Goal: Information Seeking & Learning: Check status

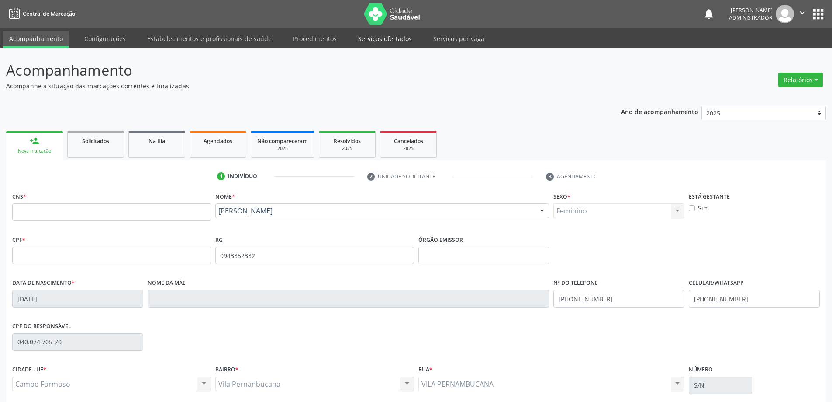
click at [386, 37] on link "Serviços ofertados" at bounding box center [385, 38] width 66 height 15
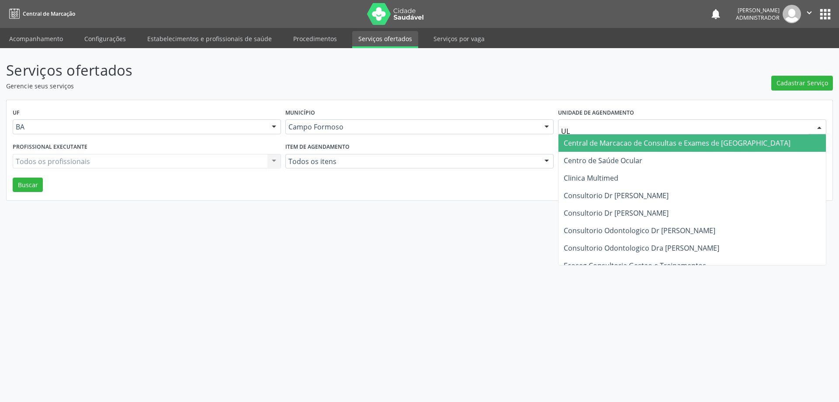
type input "U"
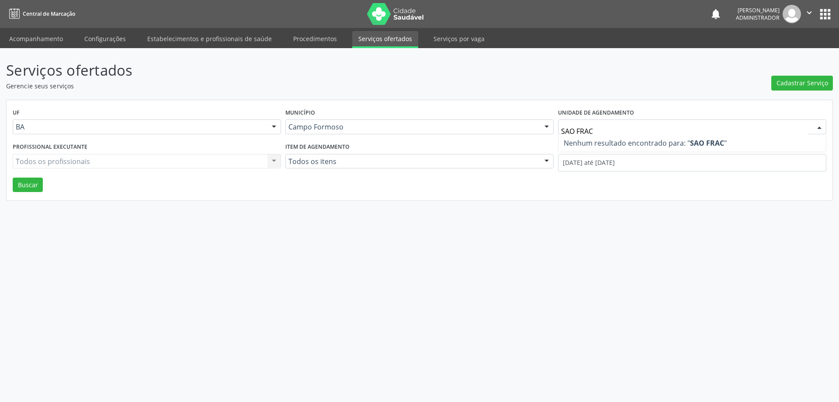
type input "SAO FRA"
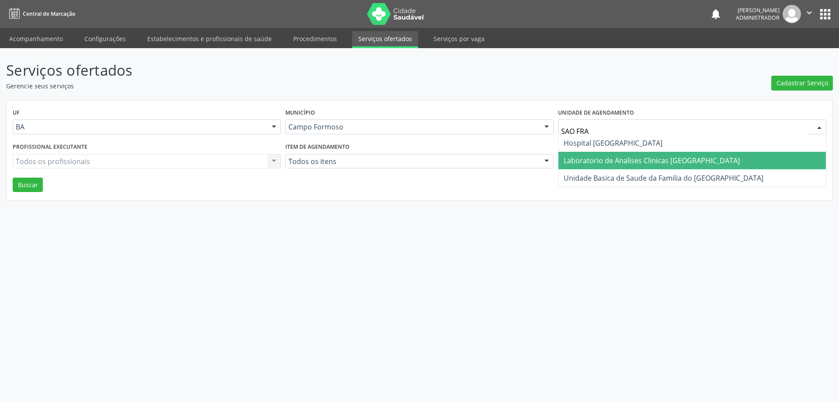
click at [618, 159] on span "Laboratorio de Analises Clinicas [GEOGRAPHIC_DATA]" at bounding box center [652, 161] width 176 height 10
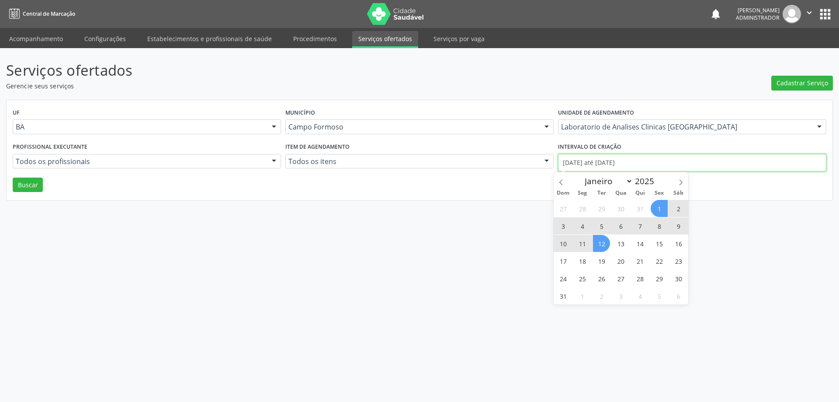
click at [599, 159] on input "[DATE] até [DATE]" at bounding box center [692, 162] width 268 height 17
click at [560, 185] on icon at bounding box center [561, 182] width 6 height 6
select select "6"
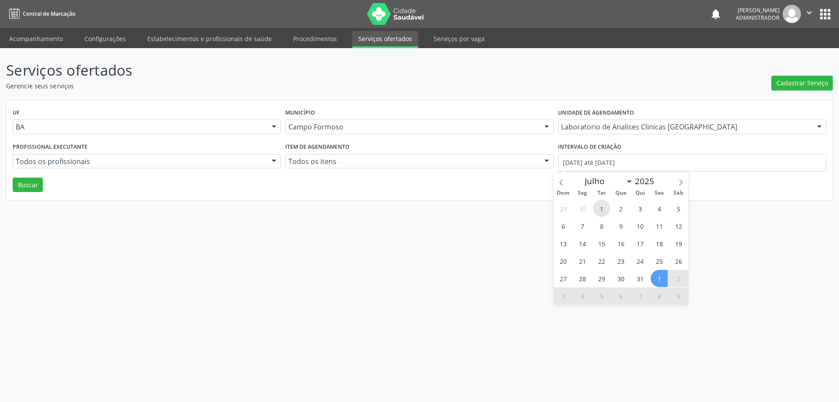
click at [602, 210] on span "1" at bounding box center [601, 208] width 17 height 17
type input "[DATE]"
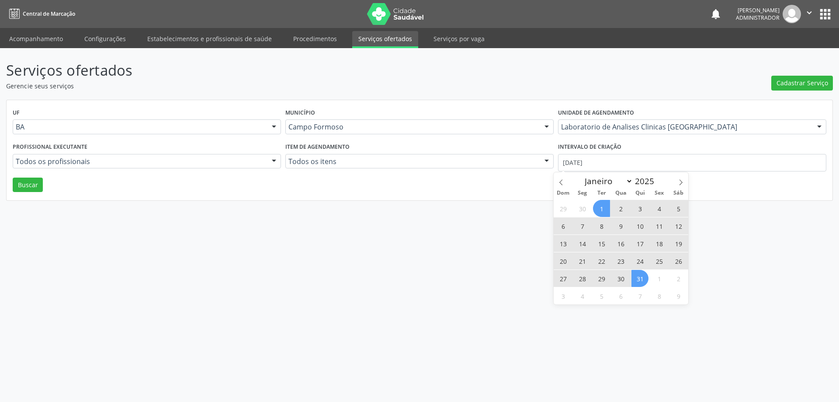
click at [639, 281] on span "31" at bounding box center [639, 278] width 17 height 17
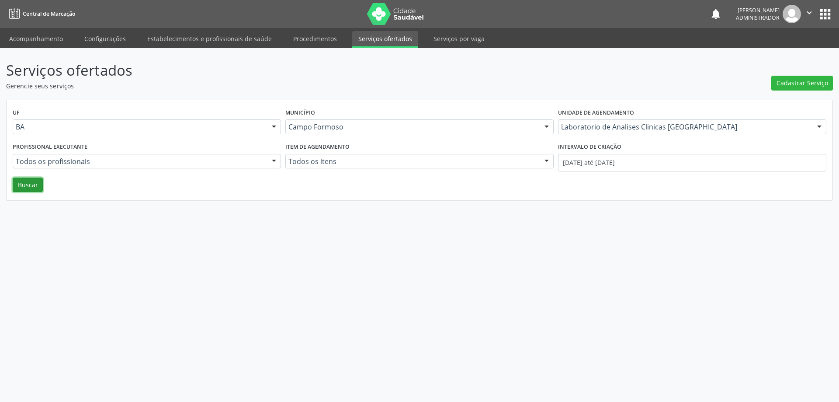
click at [40, 188] on button "Buscar" at bounding box center [28, 184] width 30 height 15
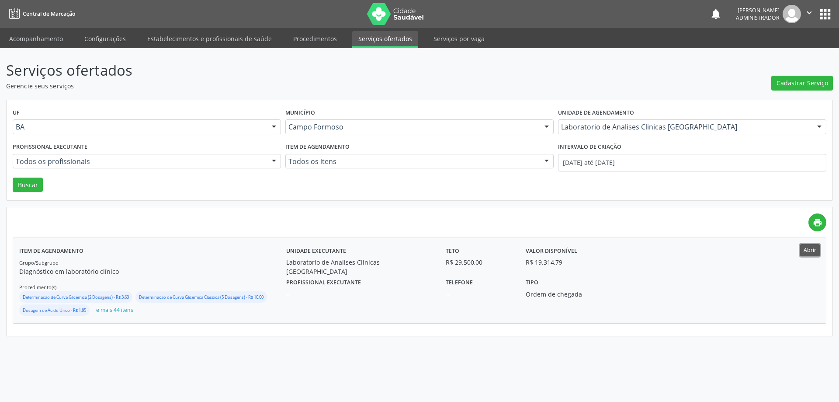
click at [813, 249] on button "Abrir" at bounding box center [810, 250] width 20 height 12
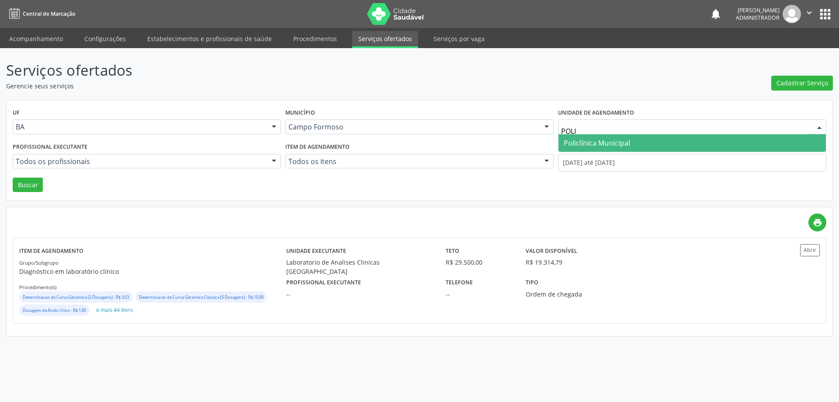
type input "POLIC"
click at [577, 144] on span "Policlínica Municipal" at bounding box center [597, 143] width 66 height 10
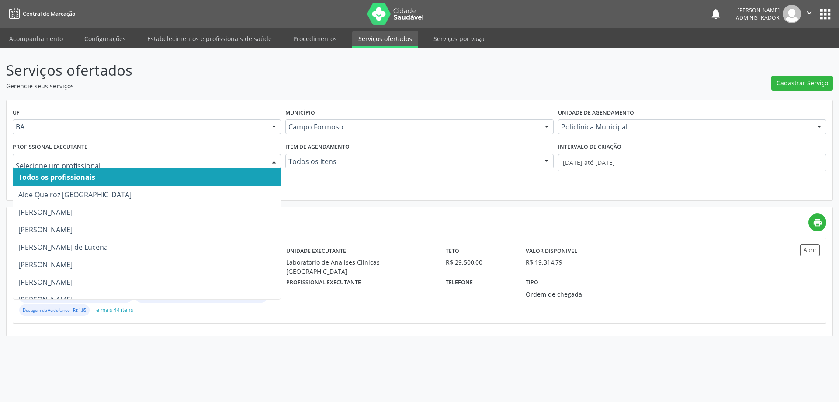
click at [274, 161] on div at bounding box center [273, 161] width 13 height 15
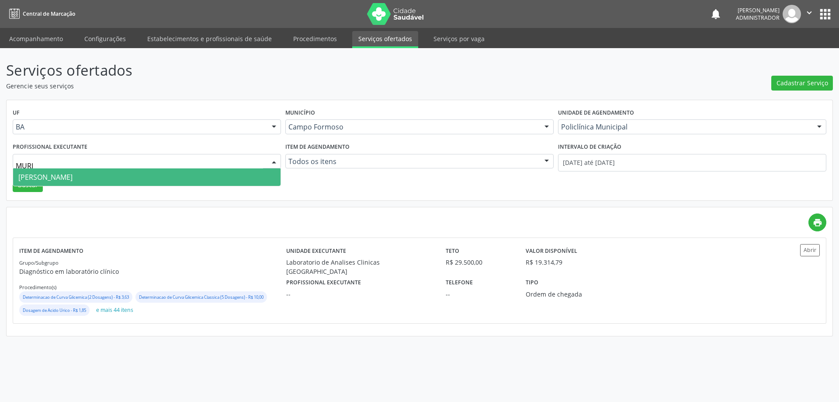
type input "MURIL"
click at [244, 171] on span "[PERSON_NAME]" at bounding box center [146, 176] width 267 height 17
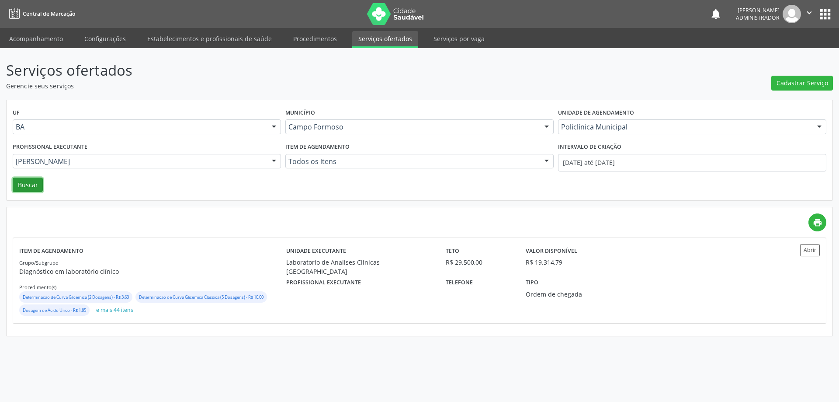
click at [26, 187] on button "Buscar" at bounding box center [28, 184] width 30 height 15
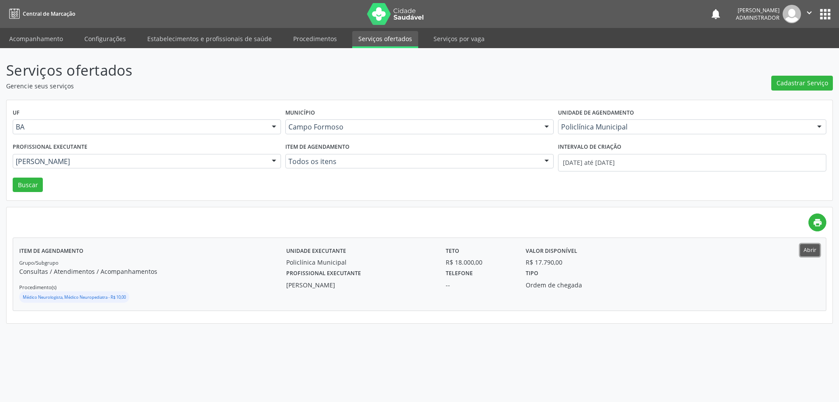
click at [813, 249] on button "Abrir" at bounding box center [810, 250] width 20 height 12
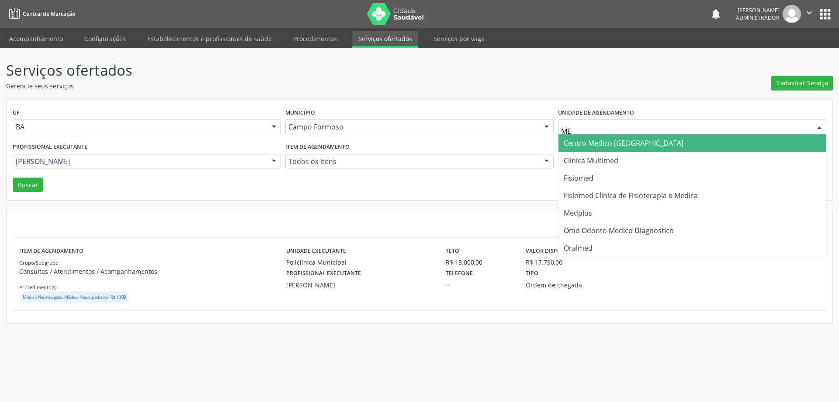
type input "MED"
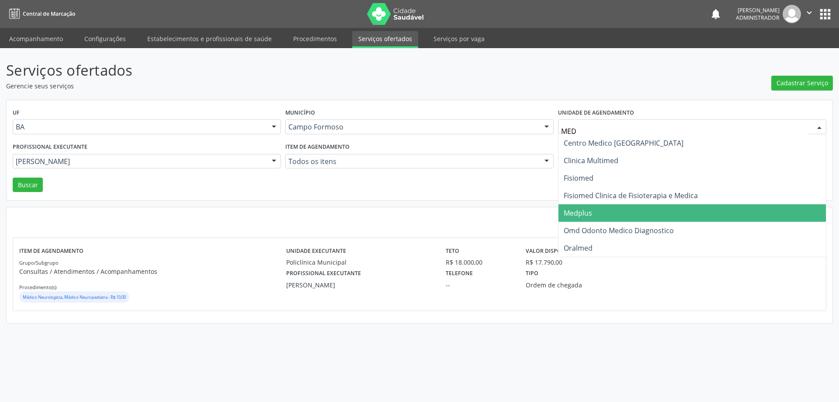
click at [564, 210] on span "Medplus" at bounding box center [578, 213] width 28 height 10
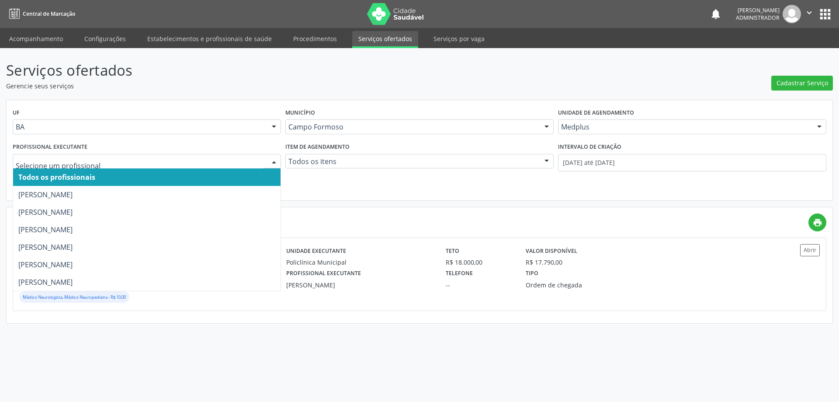
click at [273, 159] on div at bounding box center [273, 161] width 13 height 15
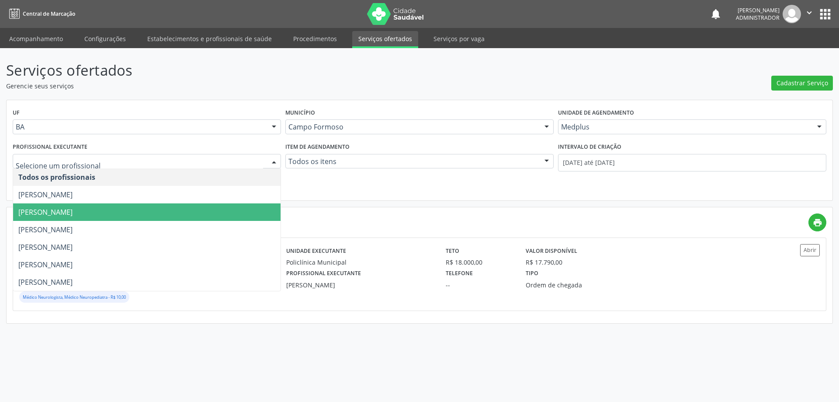
click at [257, 209] on span "[PERSON_NAME]" at bounding box center [146, 211] width 267 height 17
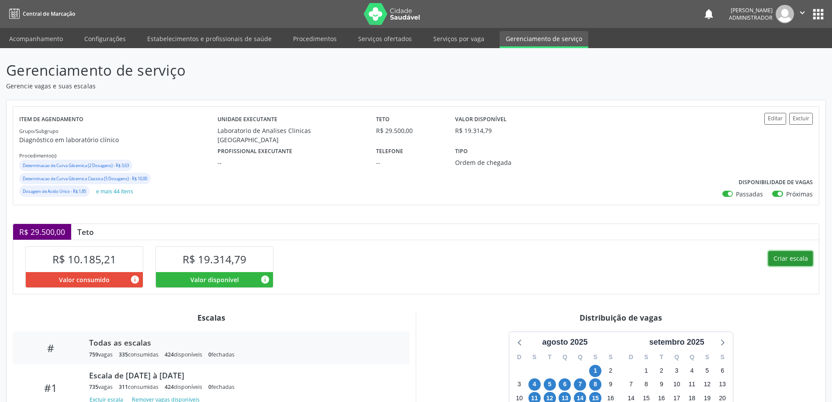
click at [777, 255] on button "Criar escala" at bounding box center [791, 258] width 45 height 15
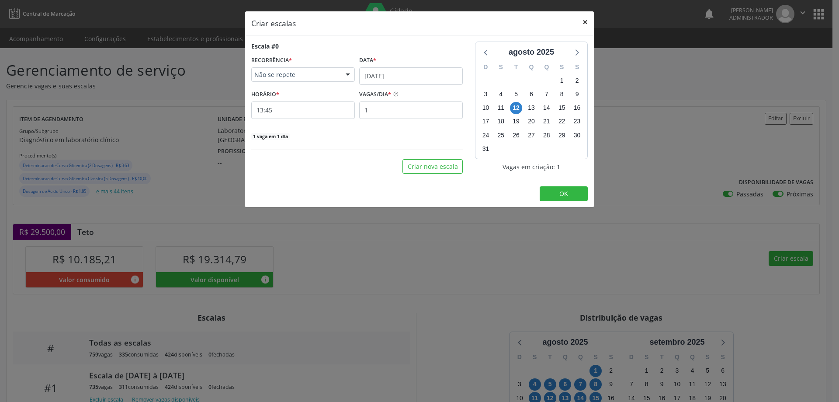
click at [584, 16] on button "×" at bounding box center [584, 21] width 17 height 21
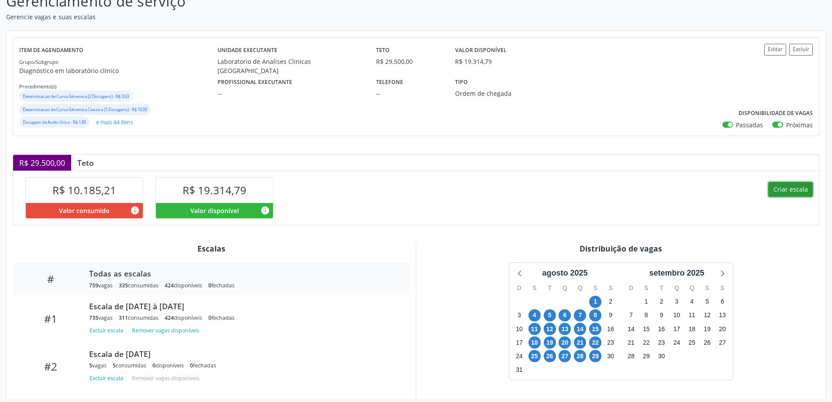
scroll to position [87, 0]
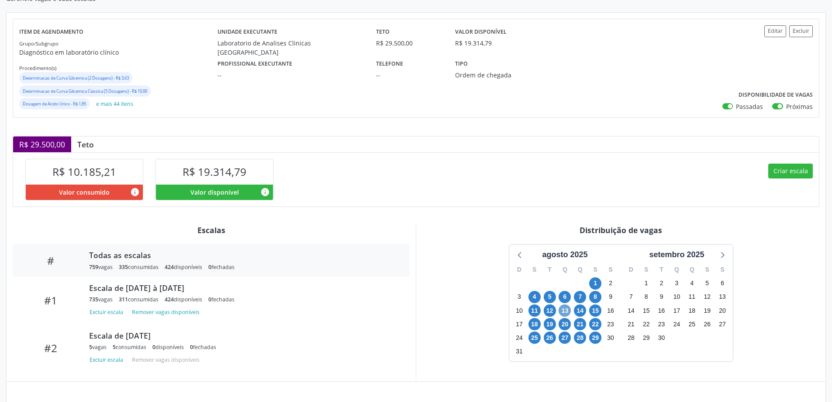
click at [563, 308] on span "13" at bounding box center [565, 310] width 12 height 12
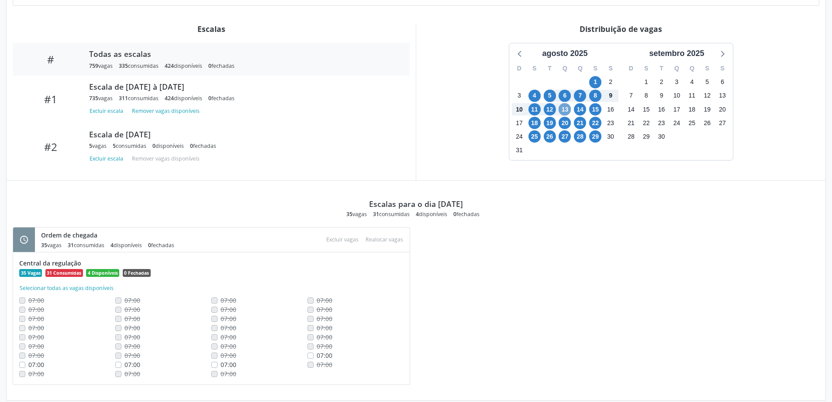
scroll to position [299, 0]
